Goal: Navigation & Orientation: Find specific page/section

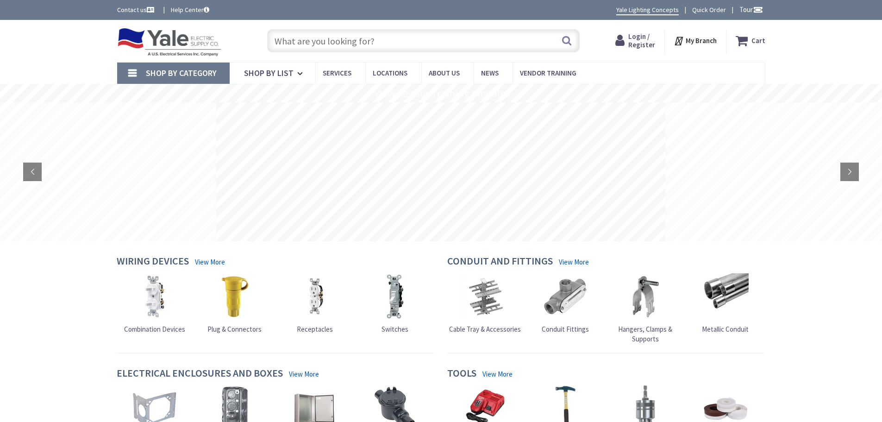
click at [711, 41] on strong "My Branch" at bounding box center [701, 40] width 31 height 9
click at [668, 116] on link "Change Branch" at bounding box center [668, 115] width 60 height 19
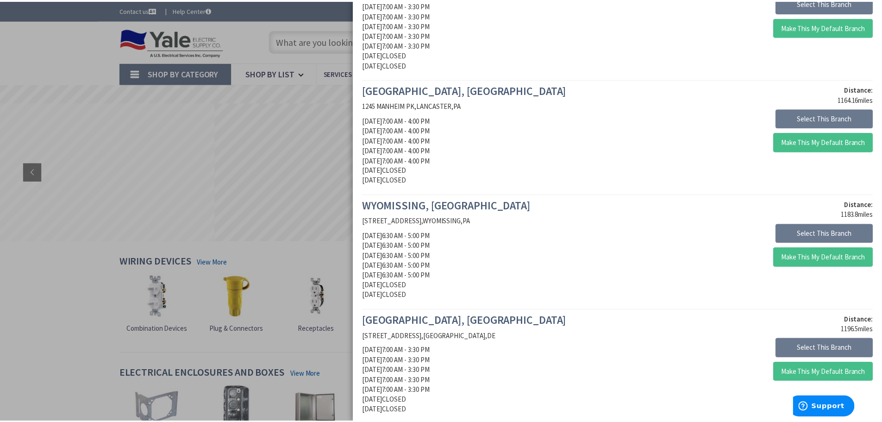
scroll to position [463, 0]
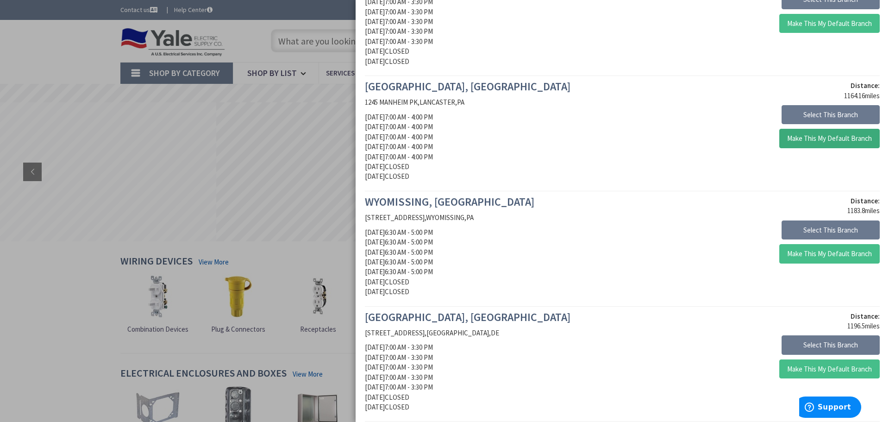
click at [841, 138] on button "Make This My Default Branch" at bounding box center [829, 138] width 100 height 19
